Goal: Ask a question

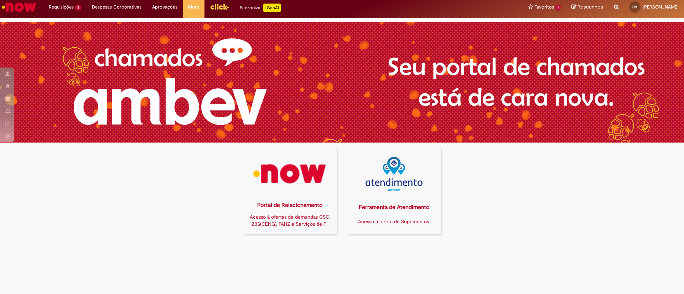
click at [276, 180] on img at bounding box center [289, 174] width 84 height 35
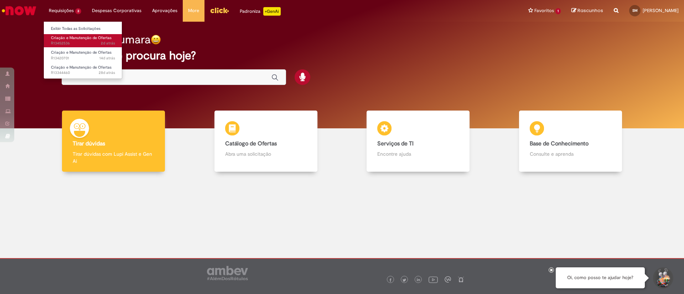
click at [61, 40] on span "Criação e Manutenção de Ofertas" at bounding box center [81, 37] width 61 height 5
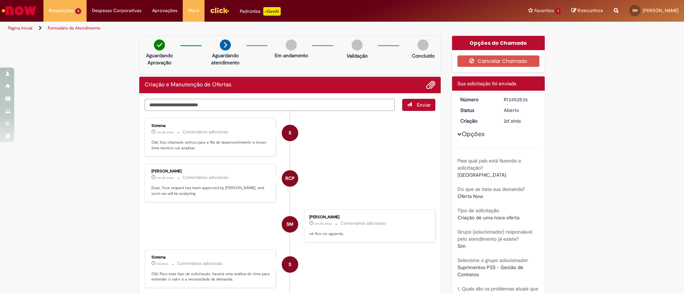
click at [164, 104] on textarea "Digite sua mensagem aqui..." at bounding box center [270, 105] width 250 height 12
type textarea "**********"
click at [417, 103] on span "Enviar" at bounding box center [424, 105] width 14 height 6
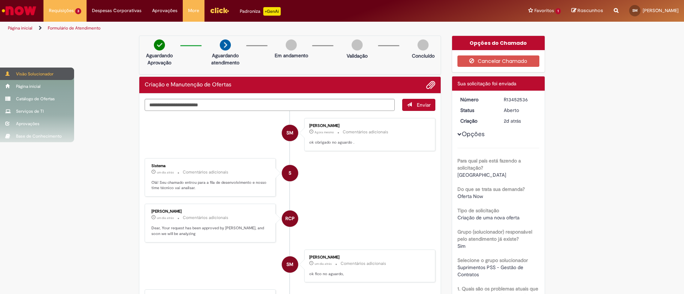
click at [26, 72] on div "Visão Solucionador" at bounding box center [37, 74] width 74 height 12
